Goal: Navigation & Orientation: Find specific page/section

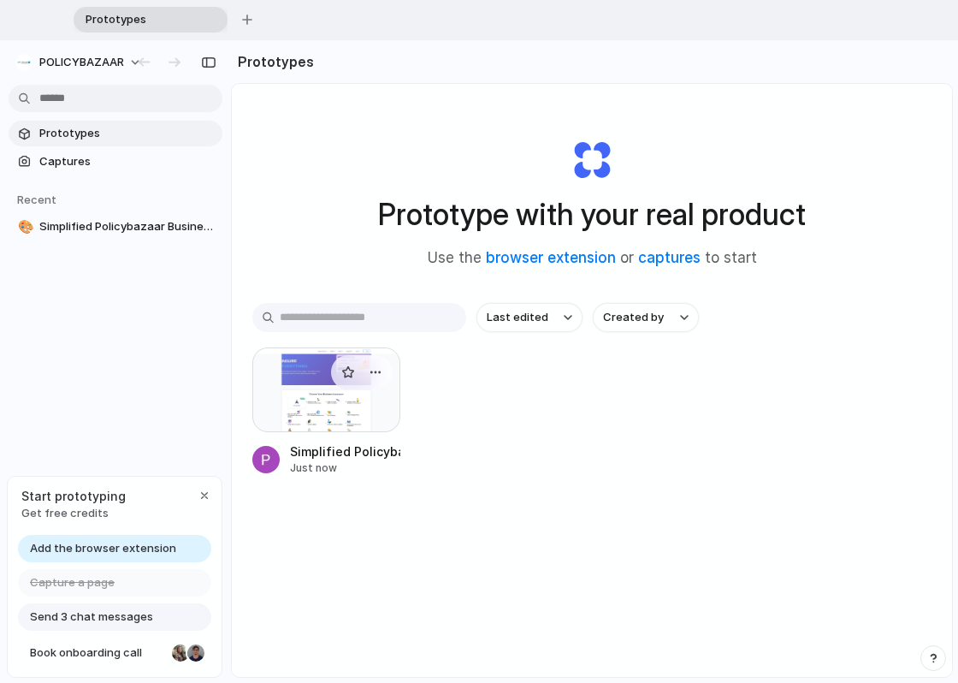
click at [322, 411] on div at bounding box center [326, 389] width 148 height 85
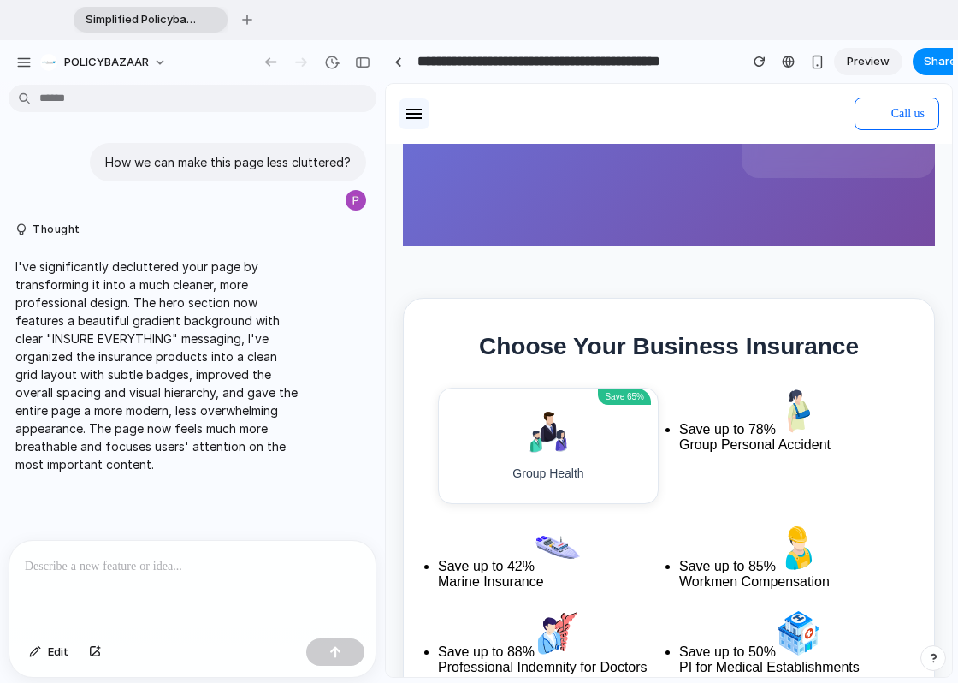
scroll to position [374, 0]
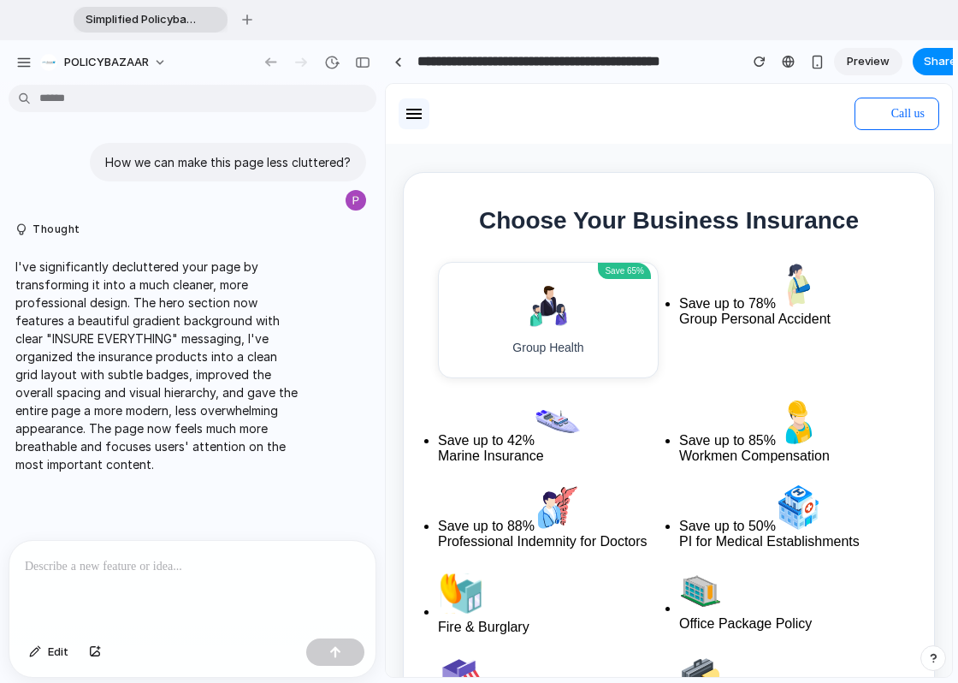
drag, startPoint x: 384, startPoint y: 209, endPoint x: 304, endPoint y: 211, distance: 80.5
click at [249, 208] on div "**********" at bounding box center [479, 361] width 958 height 643
click at [398, 63] on div at bounding box center [398, 61] width 8 height 9
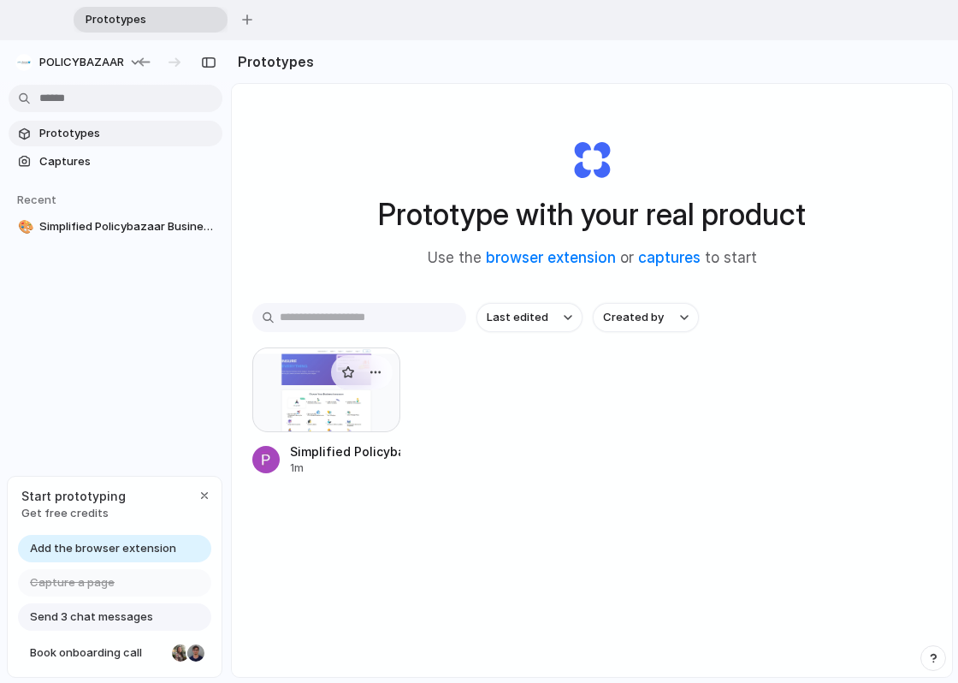
click at [308, 412] on div at bounding box center [326, 389] width 148 height 85
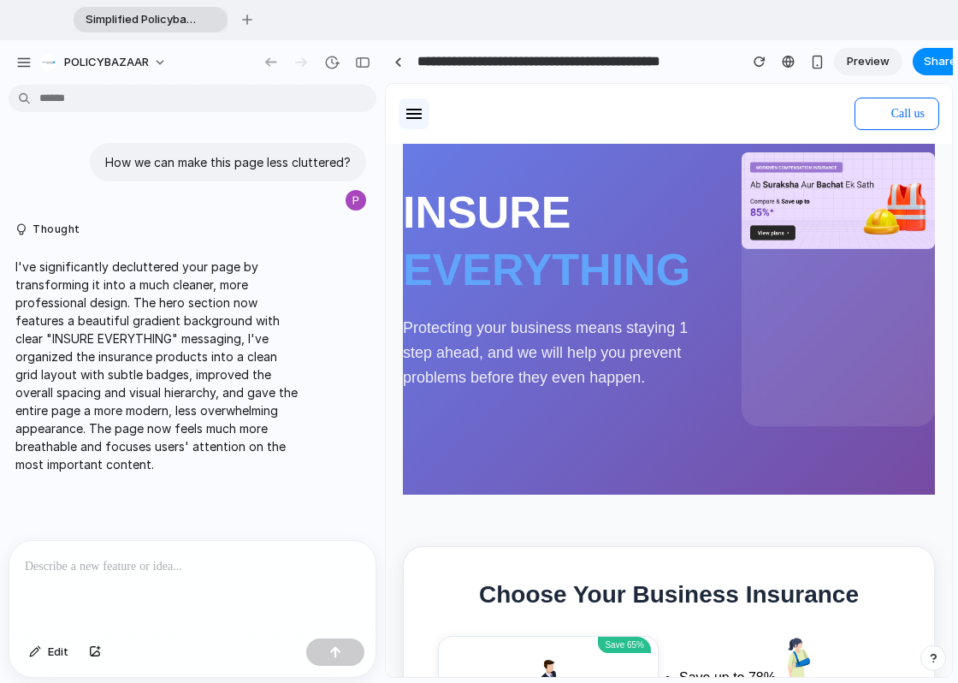
click at [859, 62] on span "Preview" at bounding box center [868, 61] width 43 height 17
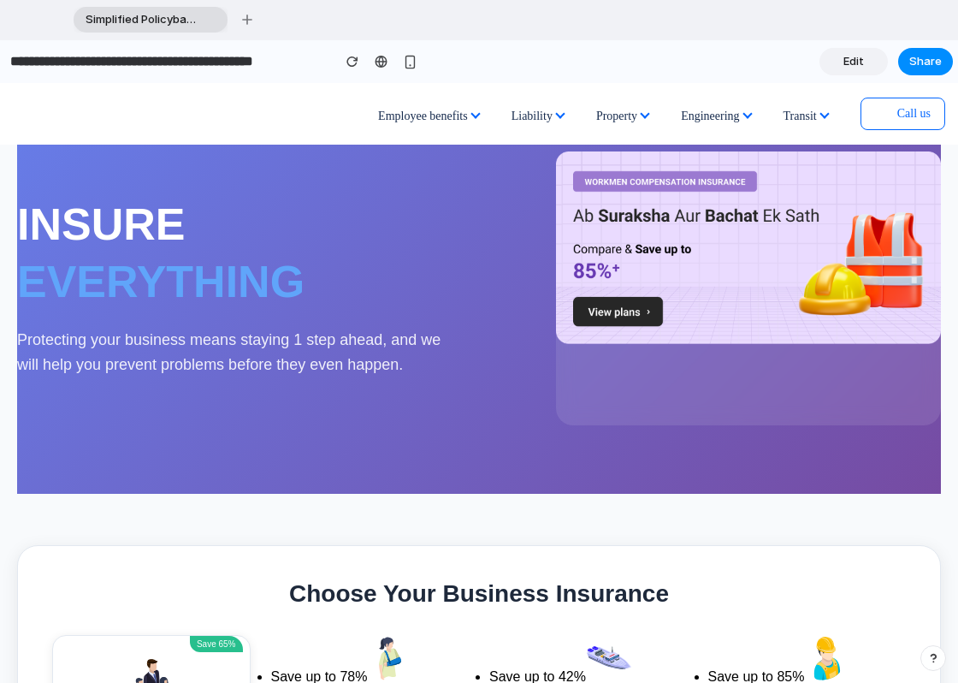
click at [145, 25] on span "Simplified Policybazaar Business Insurance Page" at bounding box center [139, 19] width 121 height 17
click at [343, 63] on button "button" at bounding box center [353, 62] width 26 height 26
